Goal: Information Seeking & Learning: Learn about a topic

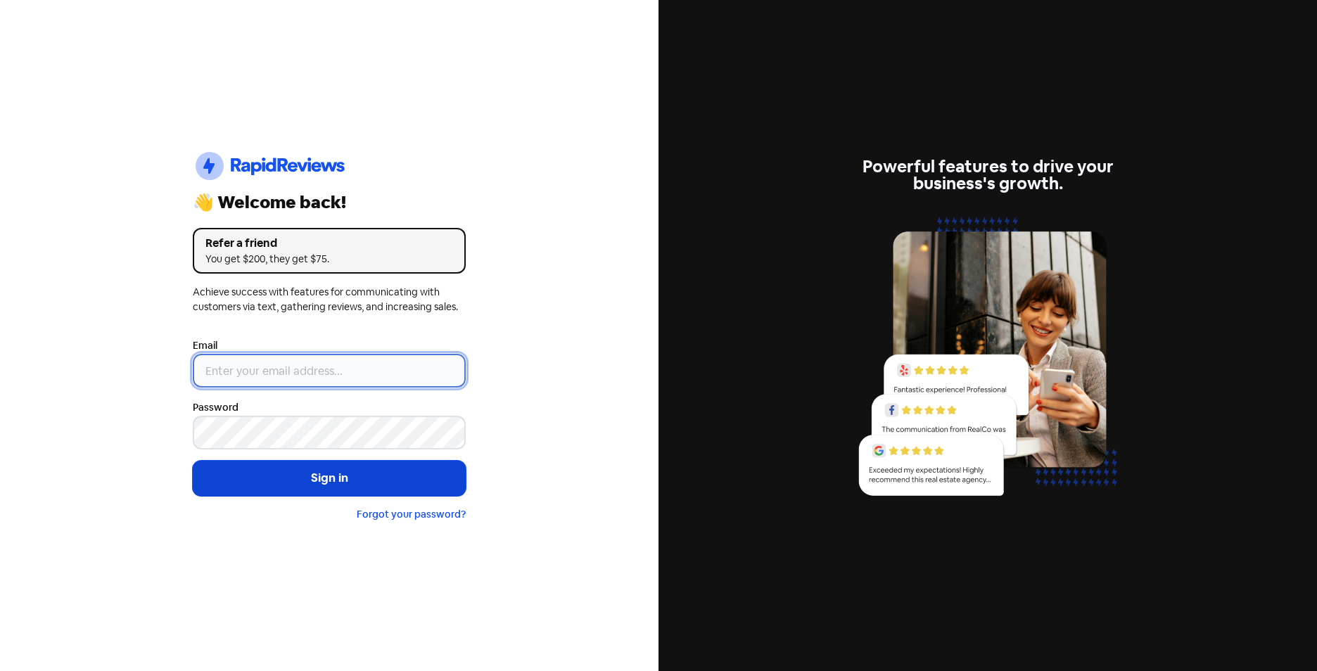
type input "[EMAIL_ADDRESS][DOMAIN_NAME]"
click at [360, 481] on button "Sign in" at bounding box center [329, 478] width 273 height 35
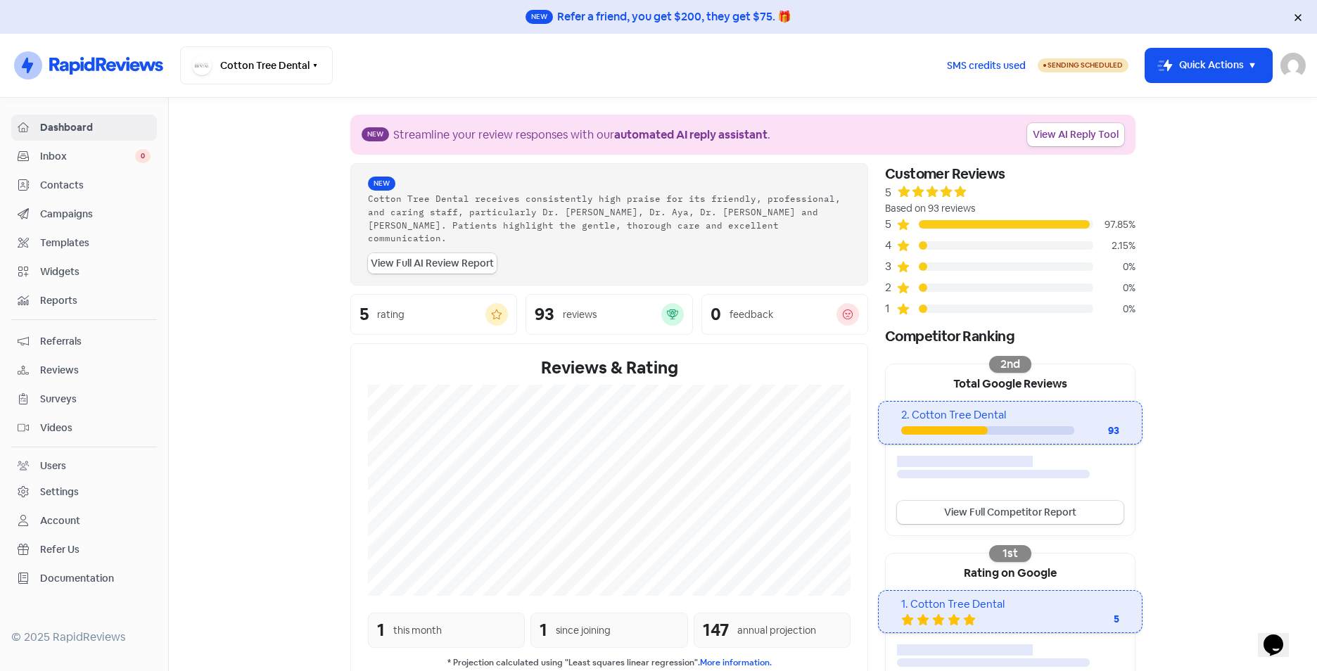
click at [448, 253] on link "View Full AI Review Report" at bounding box center [432, 263] width 129 height 20
select select "12_months"
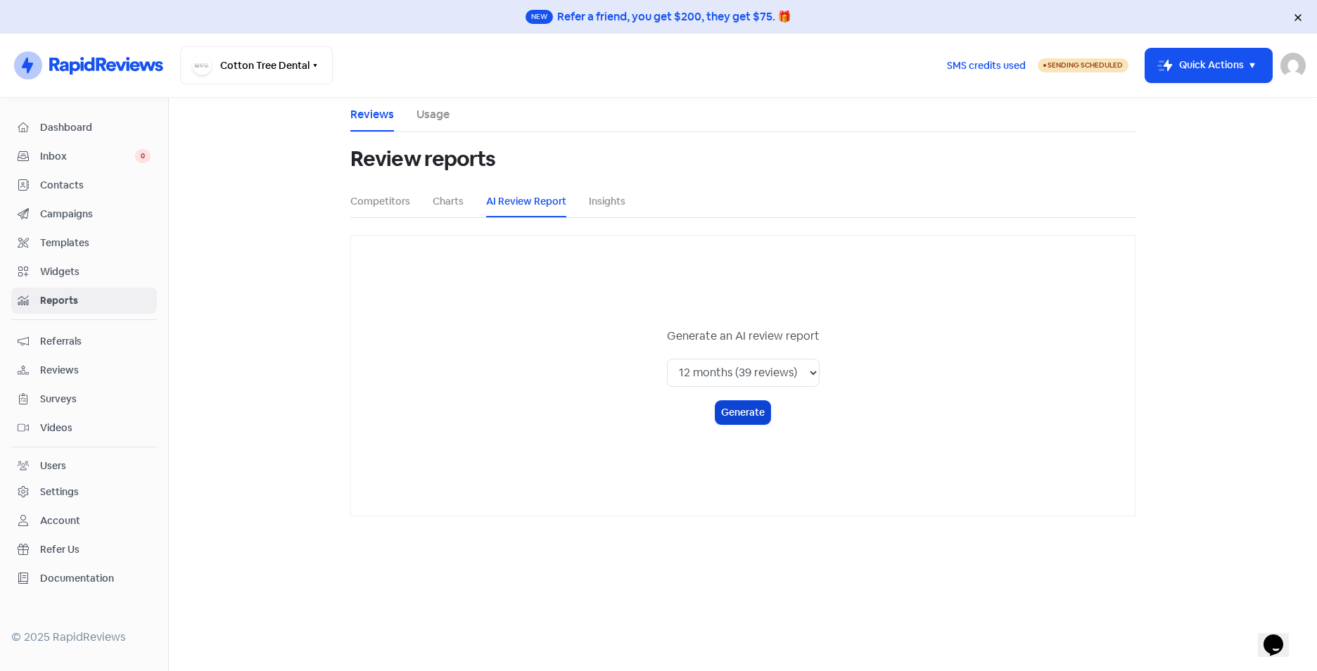
click at [745, 411] on button "Generate" at bounding box center [743, 412] width 55 height 23
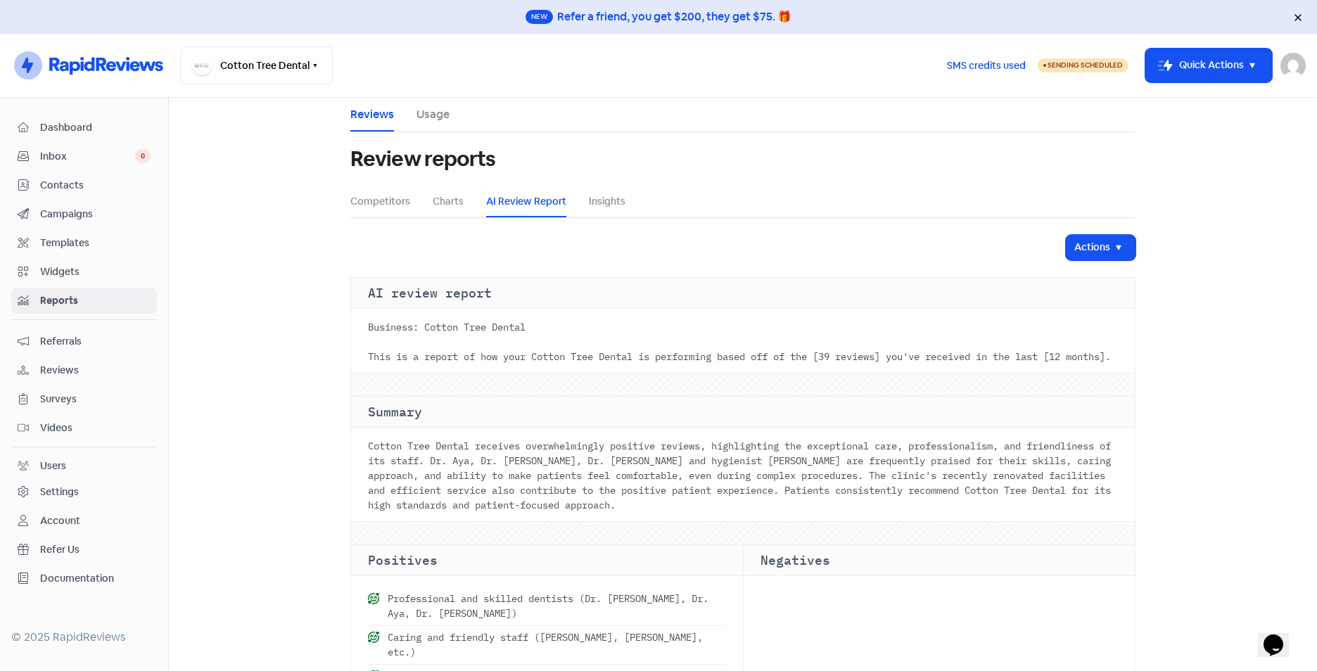
click at [908, 545] on div at bounding box center [743, 533] width 784 height 23
click at [378, 206] on link "Competitors" at bounding box center [380, 201] width 60 height 15
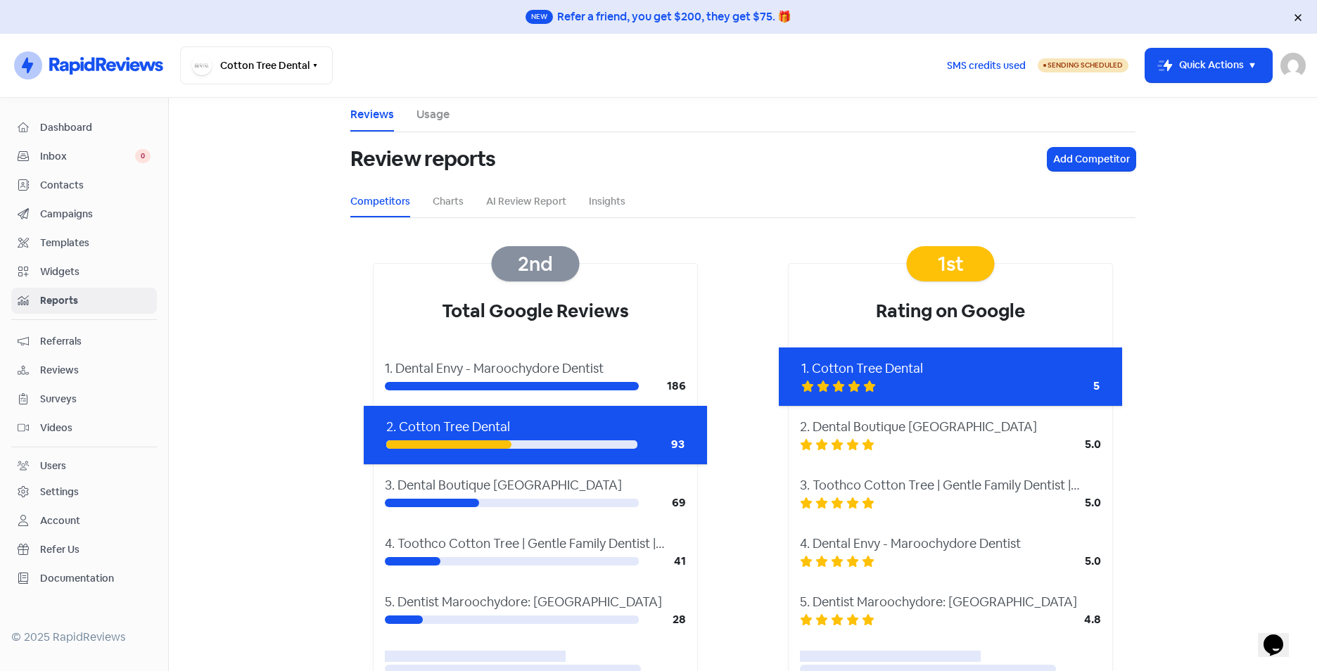
click at [578, 379] on div "186" at bounding box center [535, 386] width 301 height 17
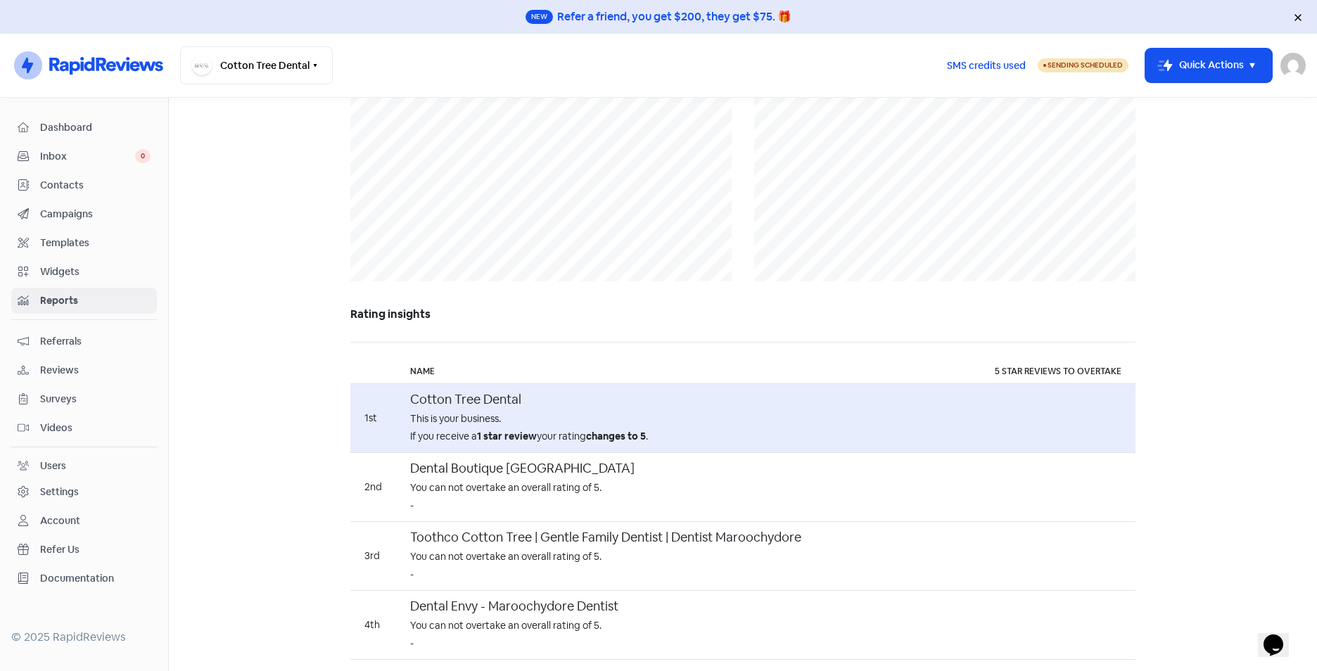
scroll to position [352, 0]
